Goal: Task Accomplishment & Management: Manage account settings

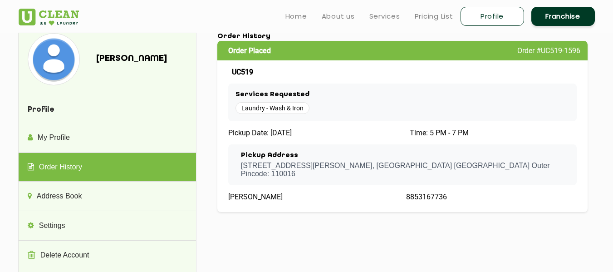
click at [490, 22] on link "Profile" at bounding box center [493, 16] width 64 height 19
click at [414, 106] on div "Laundry - Wash & Iron" at bounding box center [403, 108] width 334 height 12
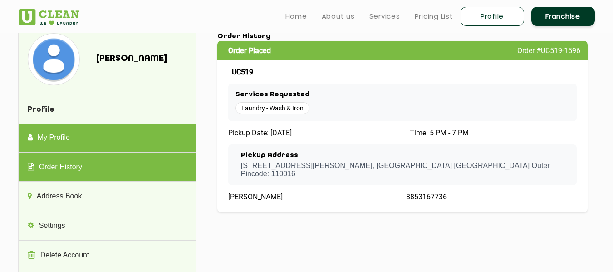
click at [70, 140] on link "My Profile" at bounding box center [107, 137] width 177 height 29
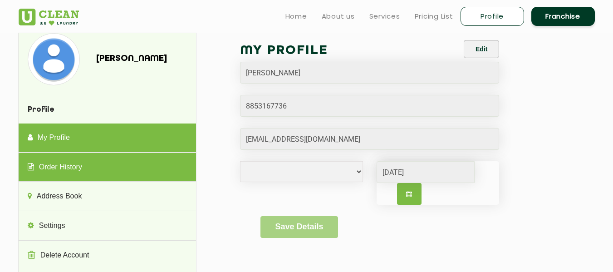
click at [71, 164] on link "Order History" at bounding box center [107, 167] width 177 height 29
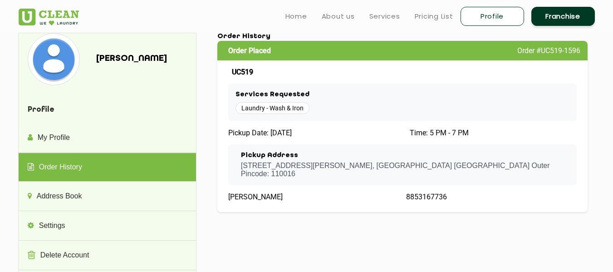
click at [63, 24] on img at bounding box center [49, 17] width 60 height 17
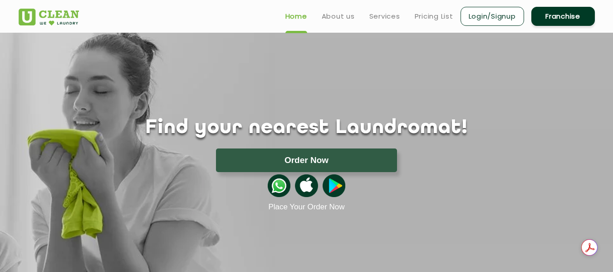
click at [500, 19] on link "Login/Signup" at bounding box center [493, 16] width 64 height 19
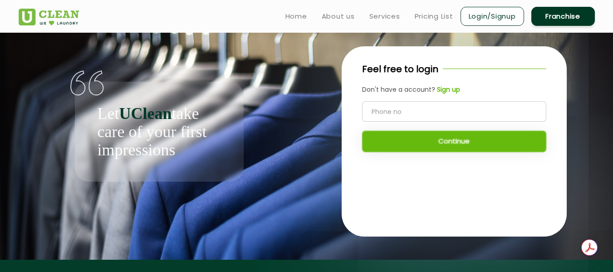
click at [419, 111] on input "tel" at bounding box center [454, 111] width 184 height 20
